Goal: Information Seeking & Learning: Learn about a topic

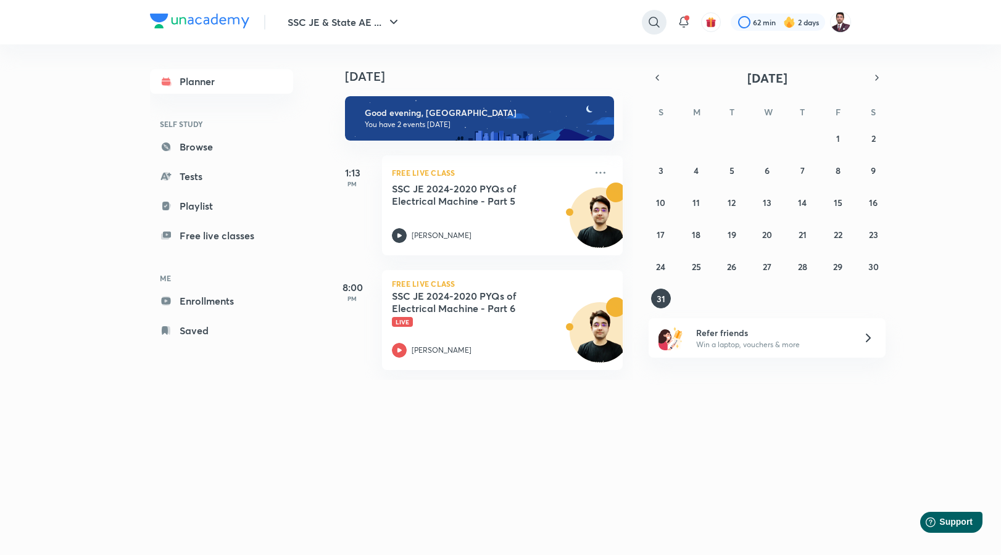
click at [651, 22] on icon at bounding box center [654, 22] width 15 height 15
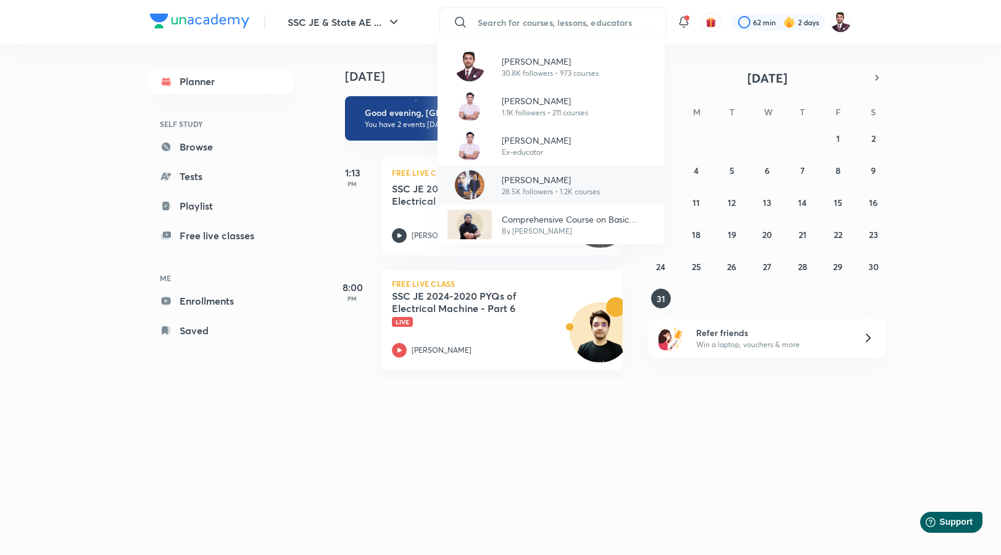
click at [544, 180] on p "[PERSON_NAME]" at bounding box center [551, 179] width 98 height 13
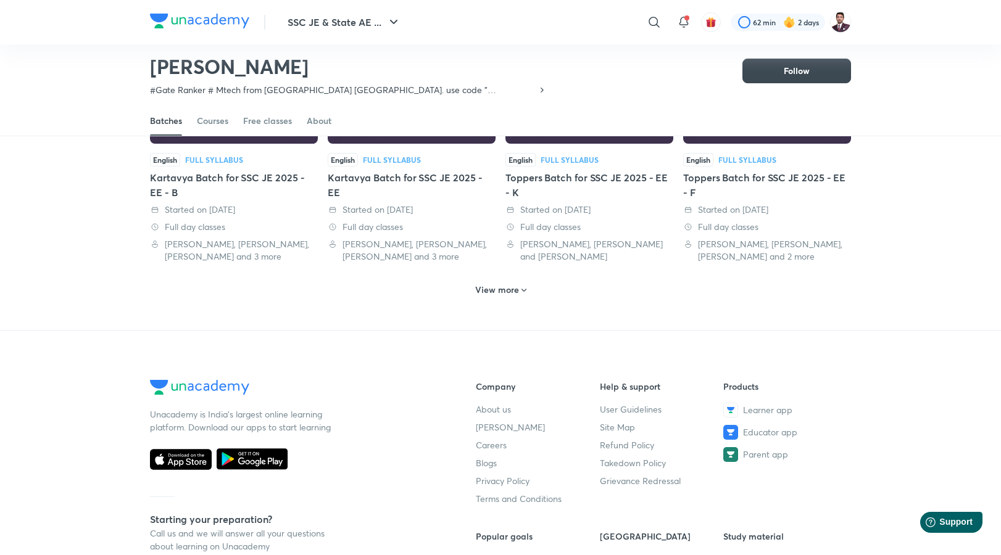
scroll to position [725, 0]
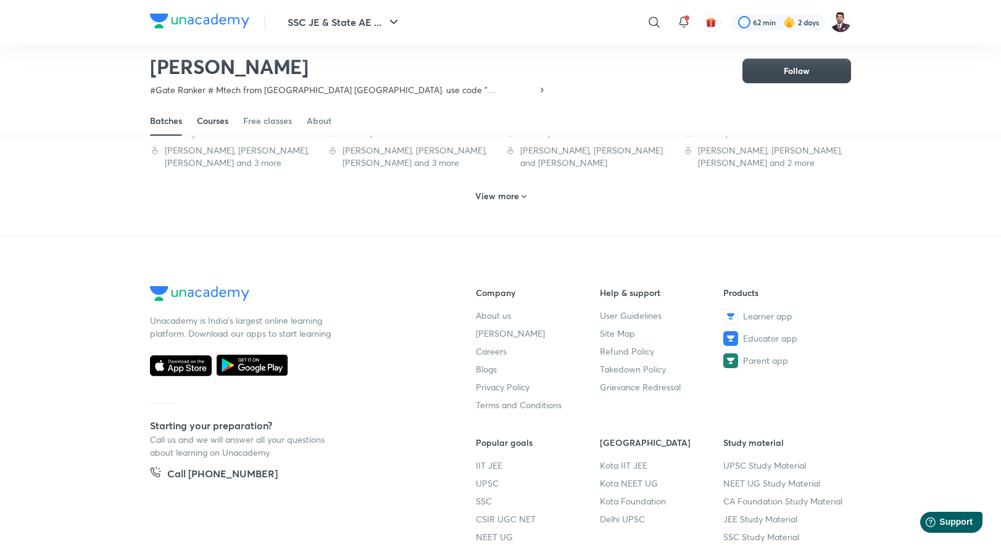
drag, startPoint x: 222, startPoint y: 122, endPoint x: 234, endPoint y: 123, distance: 13.0
click at [222, 122] on div "Courses" at bounding box center [212, 121] width 31 height 12
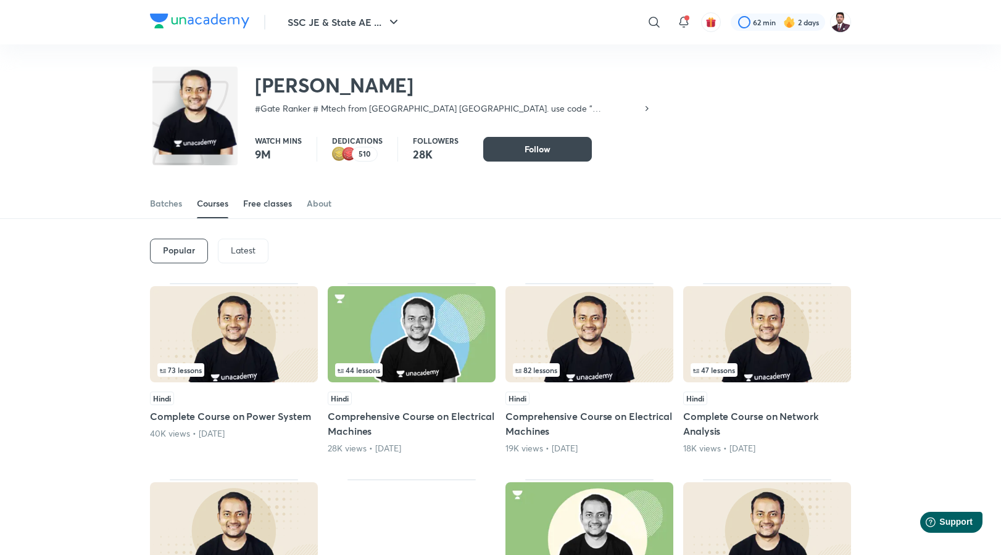
click at [267, 203] on div "Free classes" at bounding box center [267, 203] width 49 height 12
